Goal: Navigation & Orientation: Find specific page/section

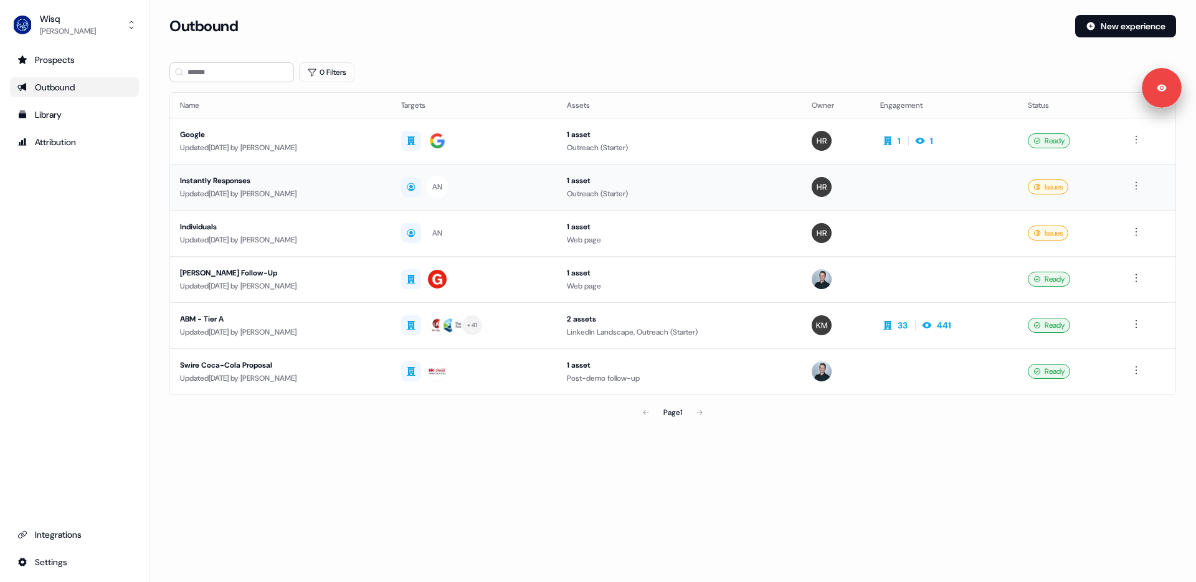
click at [276, 181] on div "Instantly Responses" at bounding box center [280, 180] width 201 height 12
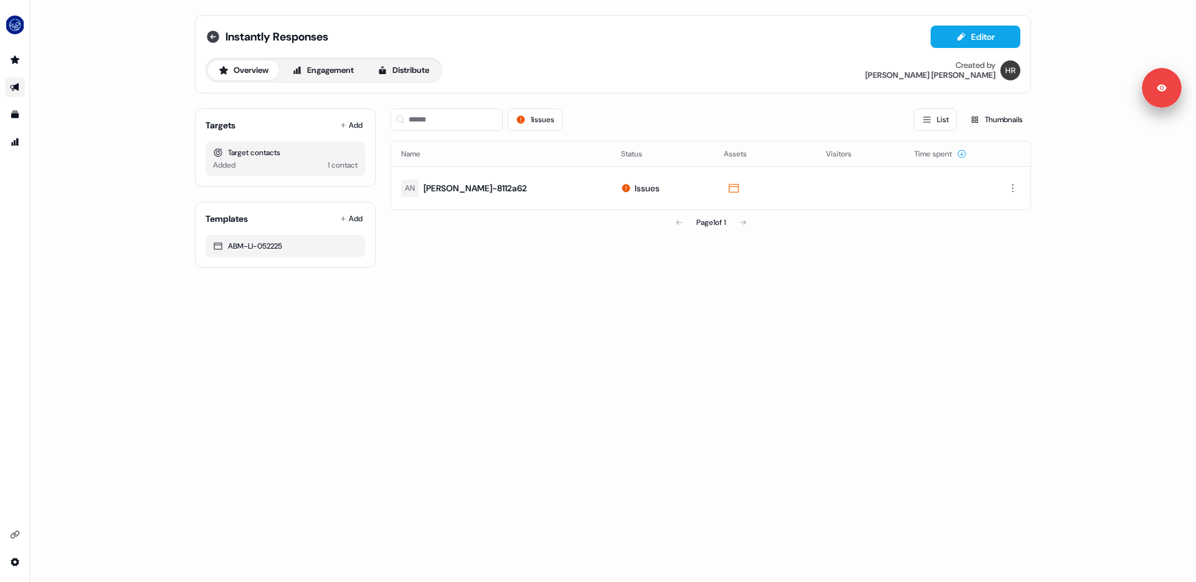
click at [213, 31] on icon at bounding box center [213, 37] width 12 height 12
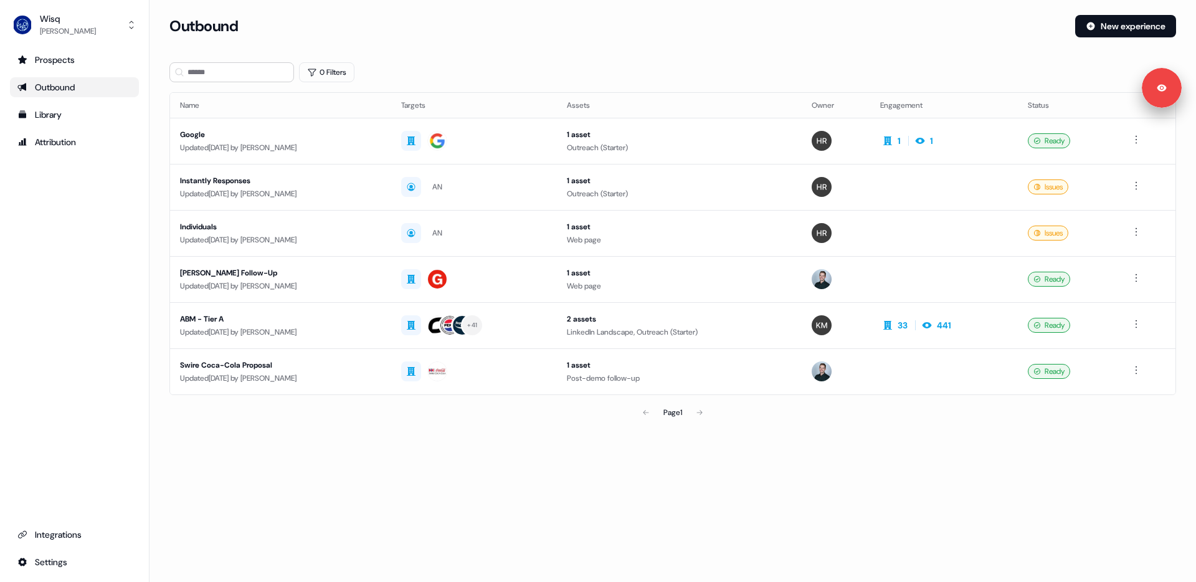
click at [160, 195] on section "Loading... Outbound New experience 0 Filters Name Targets Assets Owner Engageme…" at bounding box center [672, 237] width 1046 height 445
click at [246, 320] on div "ABM - Tier A" at bounding box center [280, 319] width 201 height 12
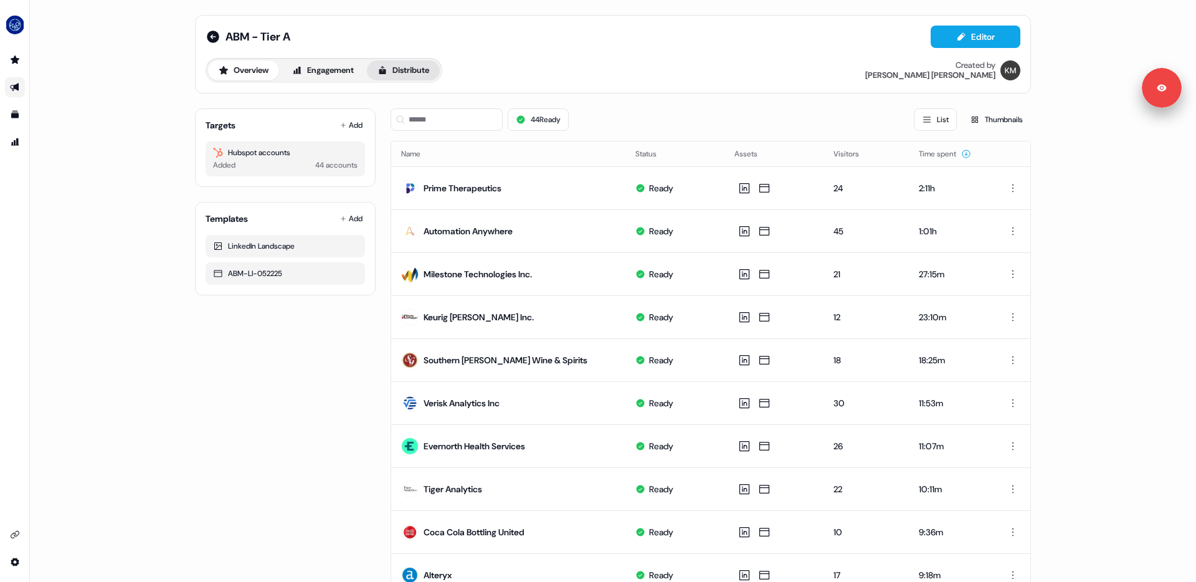
click at [415, 65] on button "Distribute" at bounding box center [403, 70] width 73 height 20
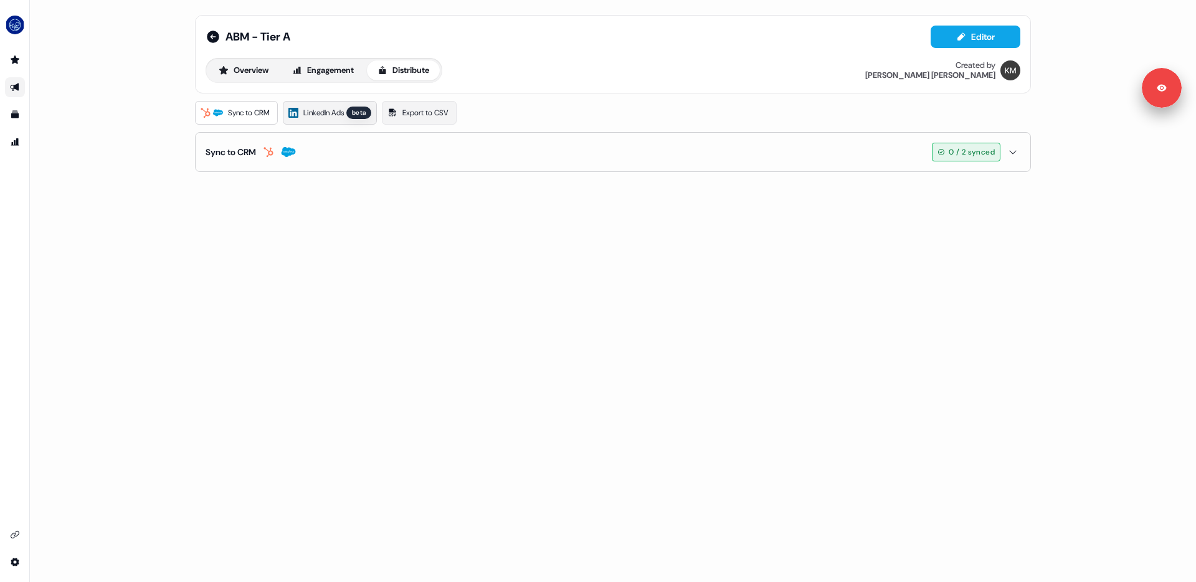
click at [316, 108] on span "LinkedIn Ads" at bounding box center [323, 113] width 40 height 12
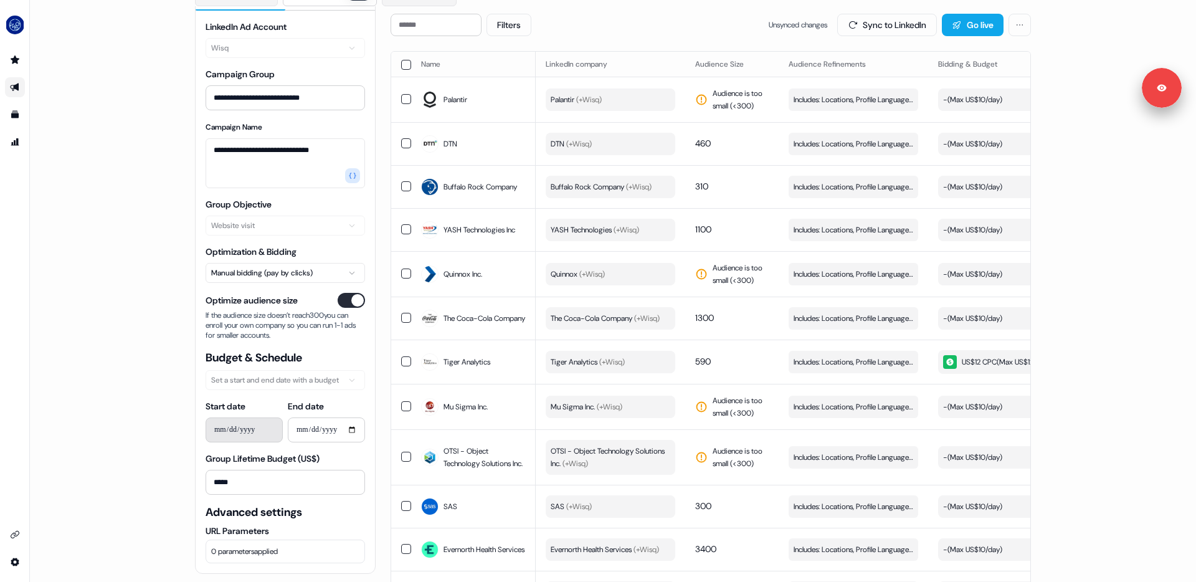
scroll to position [140, 0]
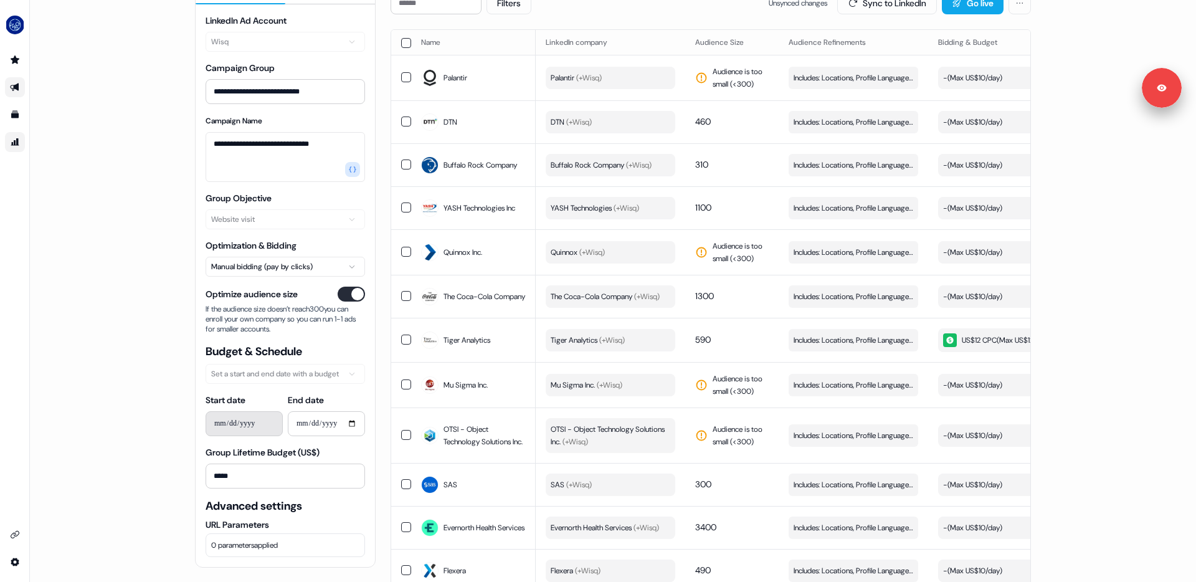
click at [15, 146] on icon "Go to attribution" at bounding box center [15, 142] width 10 height 10
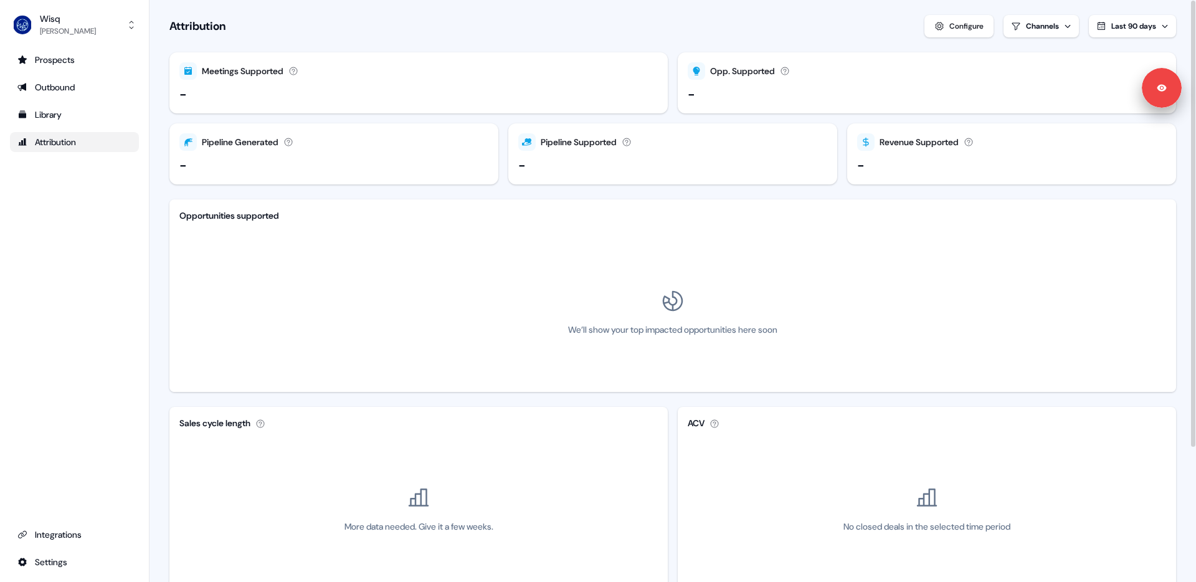
click at [1132, 31] on div "Last 90 days" at bounding box center [1133, 26] width 45 height 12
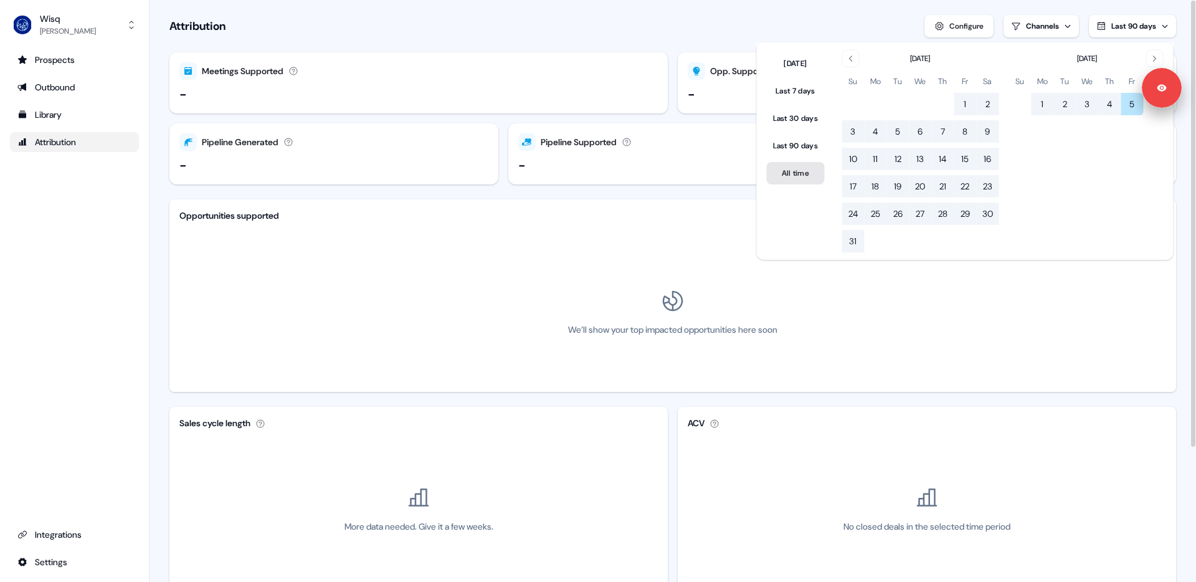
click at [802, 179] on button "All time" at bounding box center [796, 173] width 58 height 22
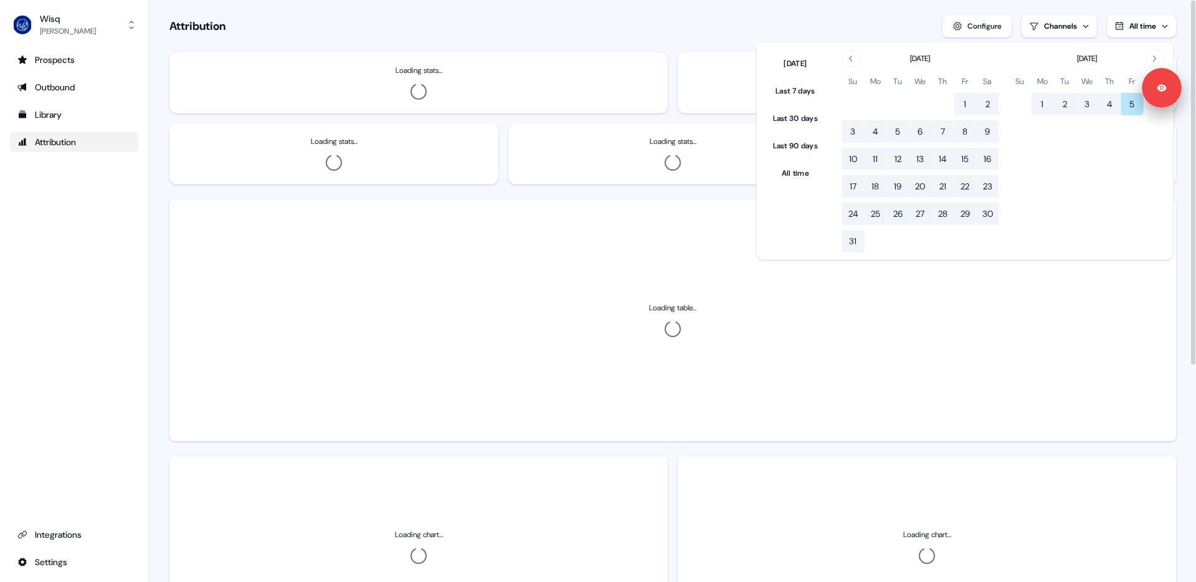
click at [560, 40] on section "Loading... Attribution Configure Channels All time Loading stats... Loading sta…" at bounding box center [672, 464] width 1046 height 929
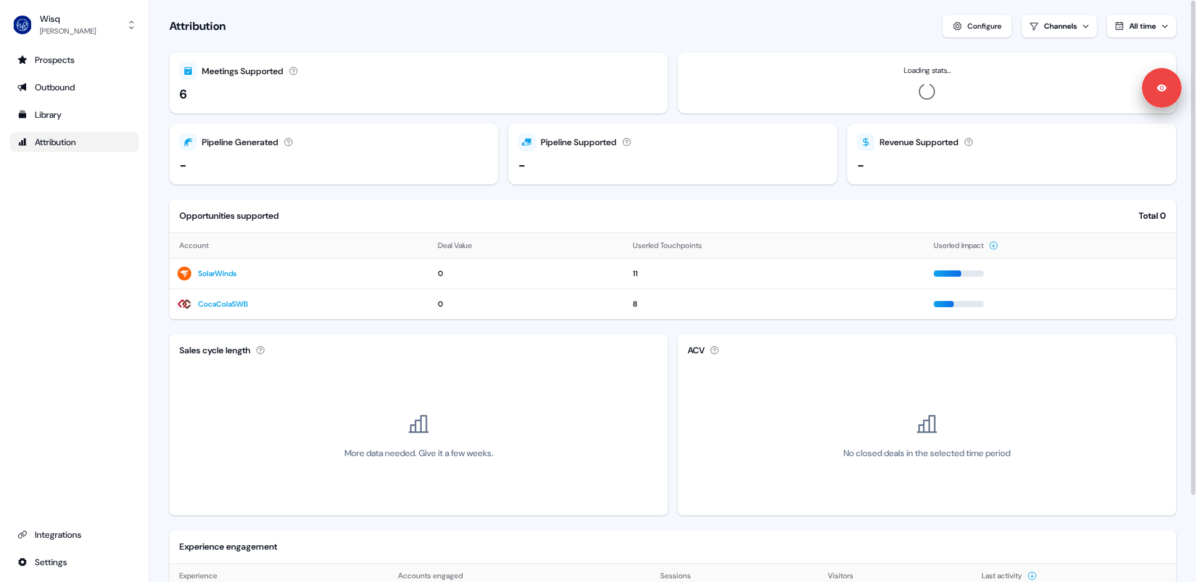
click at [509, 34] on div "Attribution Configure Channels All time" at bounding box center [672, 26] width 1006 height 22
click at [73, 81] on div "Outbound" at bounding box center [74, 87] width 114 height 12
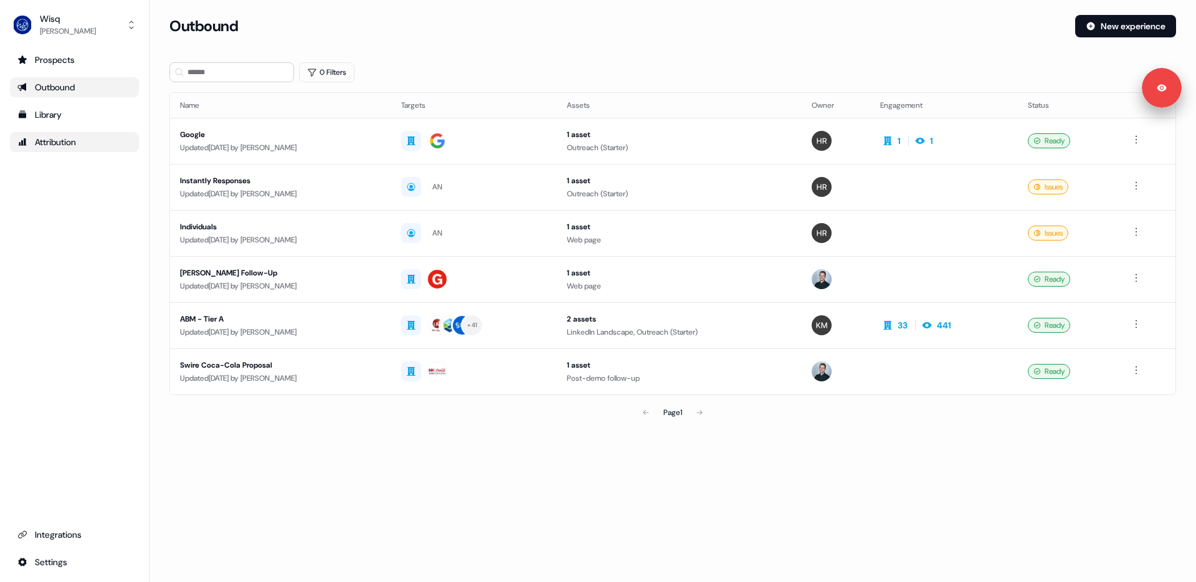
click at [546, 443] on section "Loading... Outbound New experience 0 Filters Name Targets Assets Owner Engageme…" at bounding box center [672, 237] width 1046 height 445
click at [429, 452] on section "Loading... Outbound New experience 0 Filters Name Targets Assets Owner Engageme…" at bounding box center [672, 237] width 1046 height 445
click at [85, 30] on div "[PERSON_NAME]" at bounding box center [68, 31] width 56 height 12
click at [58, 95] on div "Logout" at bounding box center [74, 103] width 118 height 22
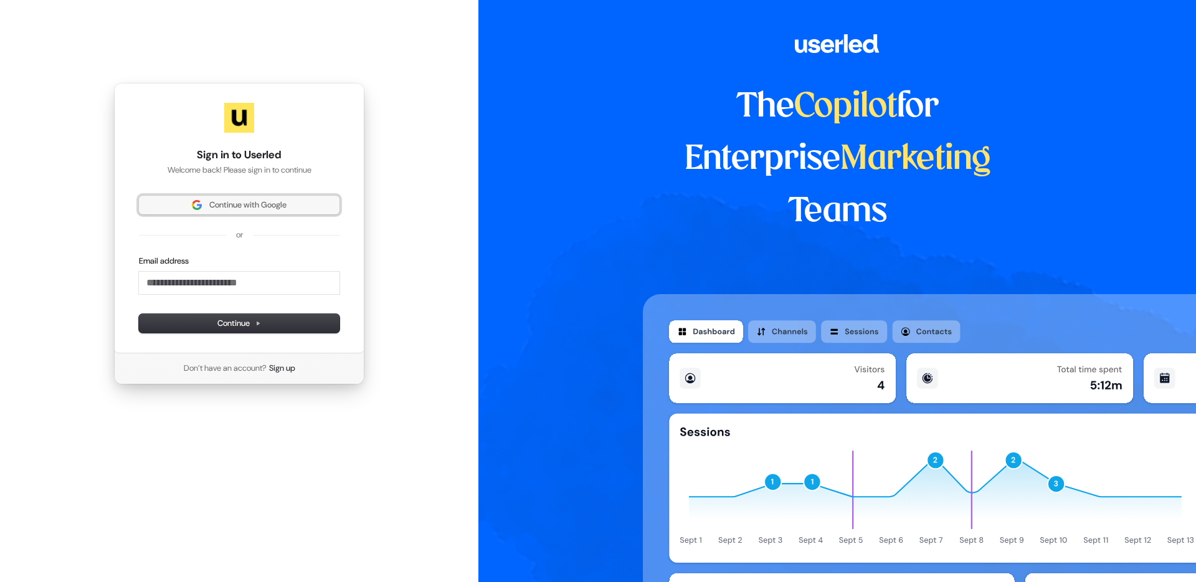
click at [206, 200] on span "Continue with Google" at bounding box center [239, 204] width 186 height 11
